Goal: Task Accomplishment & Management: Manage account settings

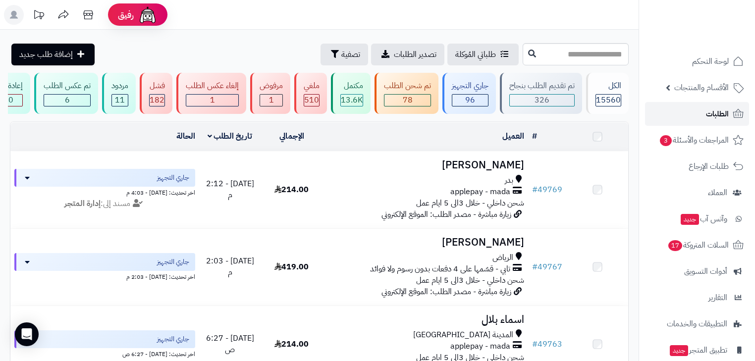
drag, startPoint x: 0, startPoint y: 0, endPoint x: 731, endPoint y: 110, distance: 739.1
click at [731, 110] on link "الطلبات" at bounding box center [697, 114] width 104 height 24
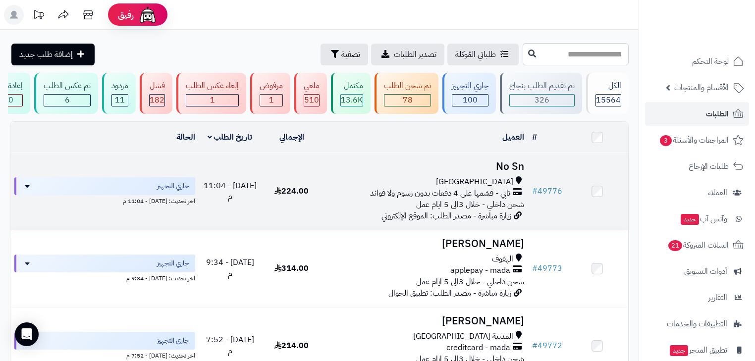
click at [500, 172] on h3 "No Sn" at bounding box center [426, 166] width 198 height 11
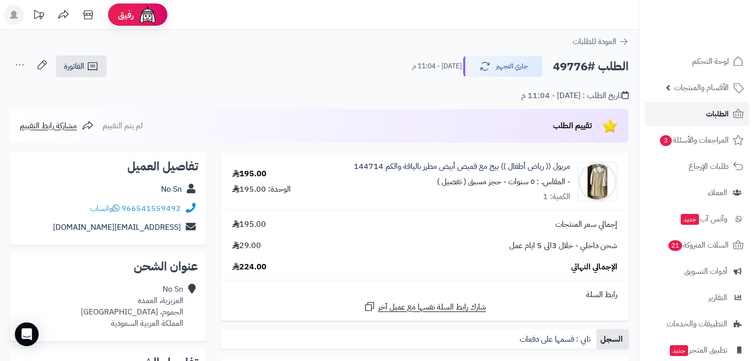
click at [725, 111] on span "الطلبات" at bounding box center [717, 114] width 23 height 14
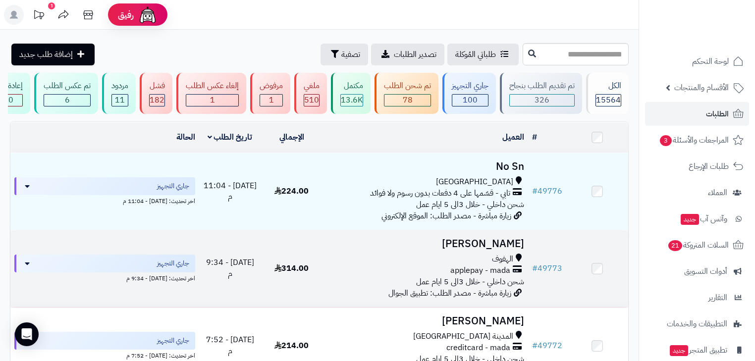
click at [479, 248] on h3 "ليلى الخويتم" at bounding box center [426, 243] width 198 height 11
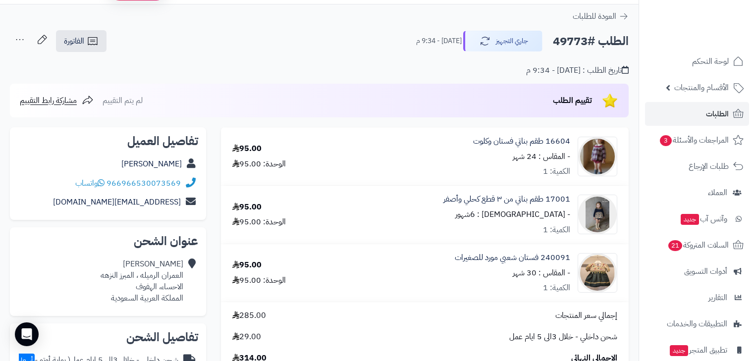
scroll to position [79, 0]
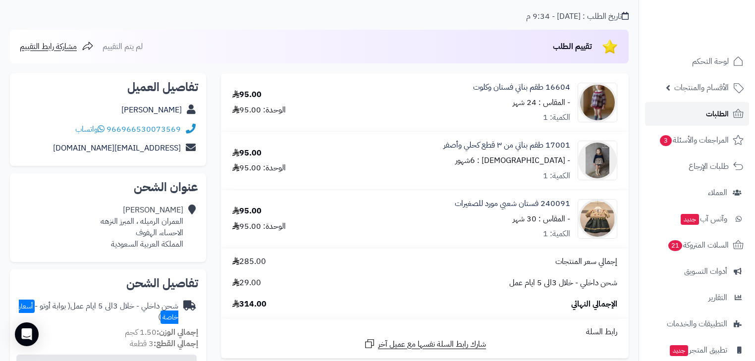
click at [736, 107] on link "الطلبات" at bounding box center [697, 114] width 104 height 24
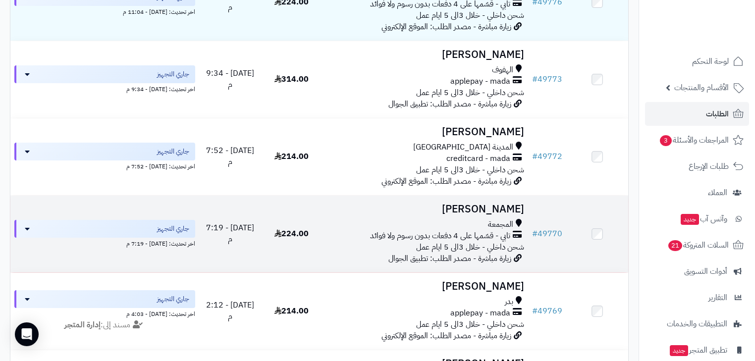
scroll to position [198, 0]
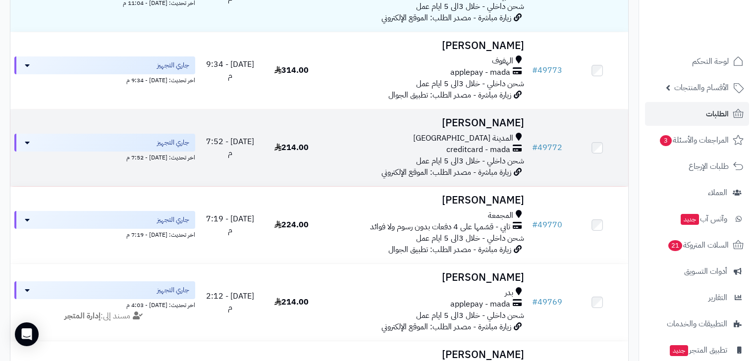
click at [495, 138] on span "المدينة المنورة" at bounding box center [463, 138] width 100 height 11
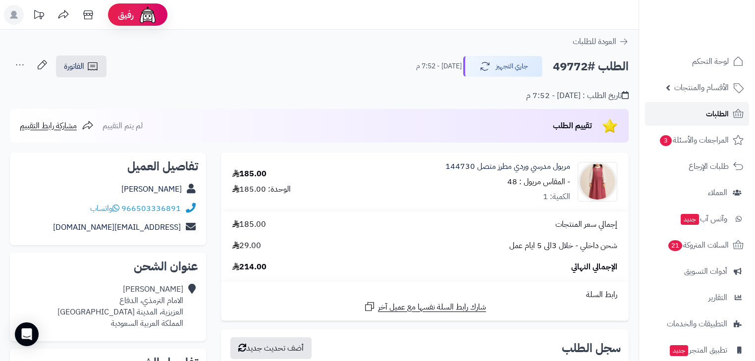
click at [710, 114] on span "الطلبات" at bounding box center [717, 114] width 23 height 14
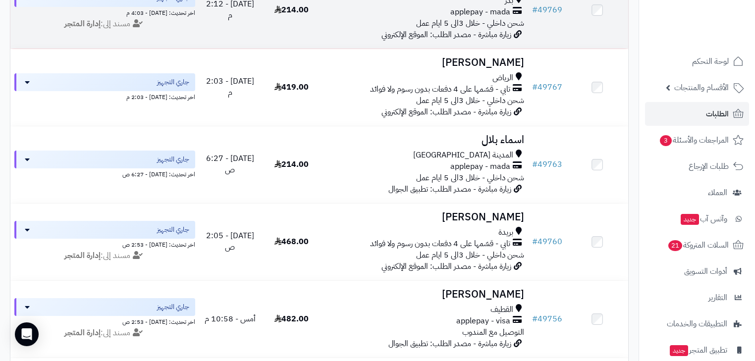
scroll to position [476, 0]
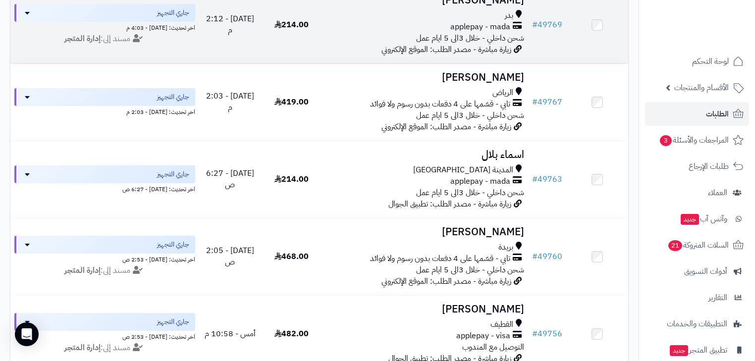
click at [457, 248] on div "بريدة" at bounding box center [426, 247] width 198 height 11
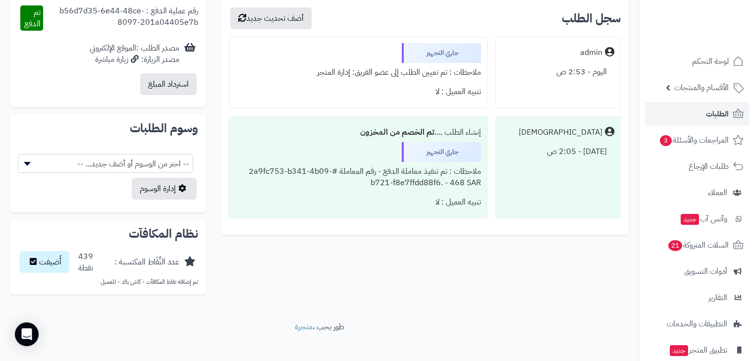
scroll to position [542, 0]
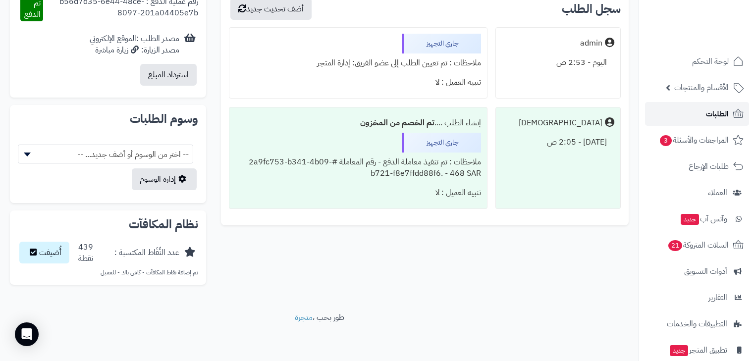
click at [696, 113] on link "الطلبات" at bounding box center [697, 114] width 104 height 24
